Goal: Find specific page/section: Find specific page/section

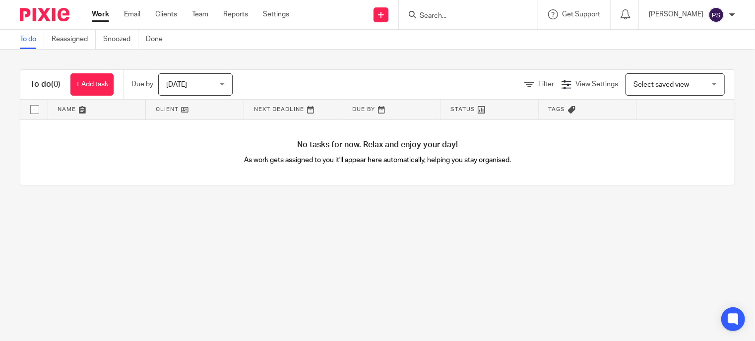
click at [419, 12] on input "Search" at bounding box center [463, 16] width 89 height 9
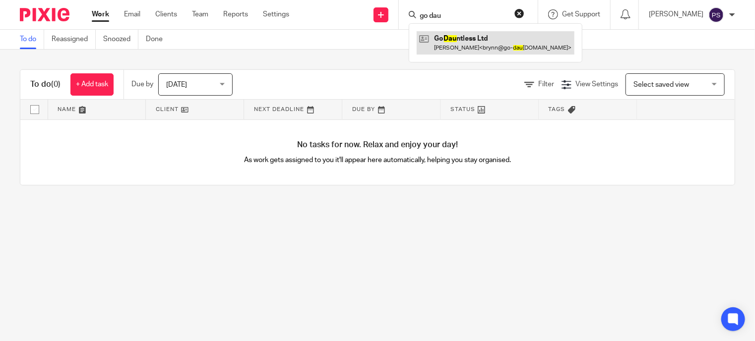
type input "go dau"
click at [437, 39] on link at bounding box center [496, 42] width 158 height 23
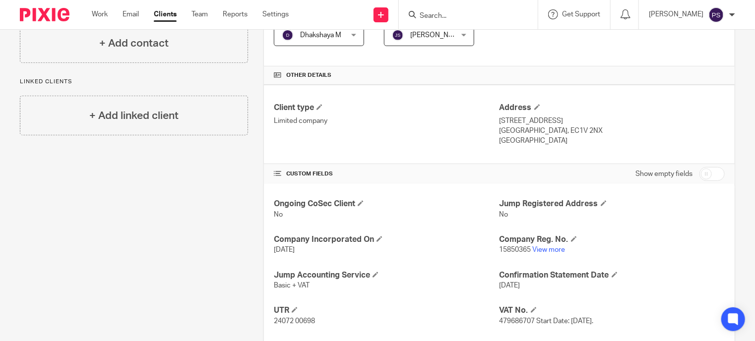
scroll to position [198, 0]
click at [537, 247] on link "View more" at bounding box center [549, 248] width 33 height 7
